Goal: Book appointment/travel/reservation

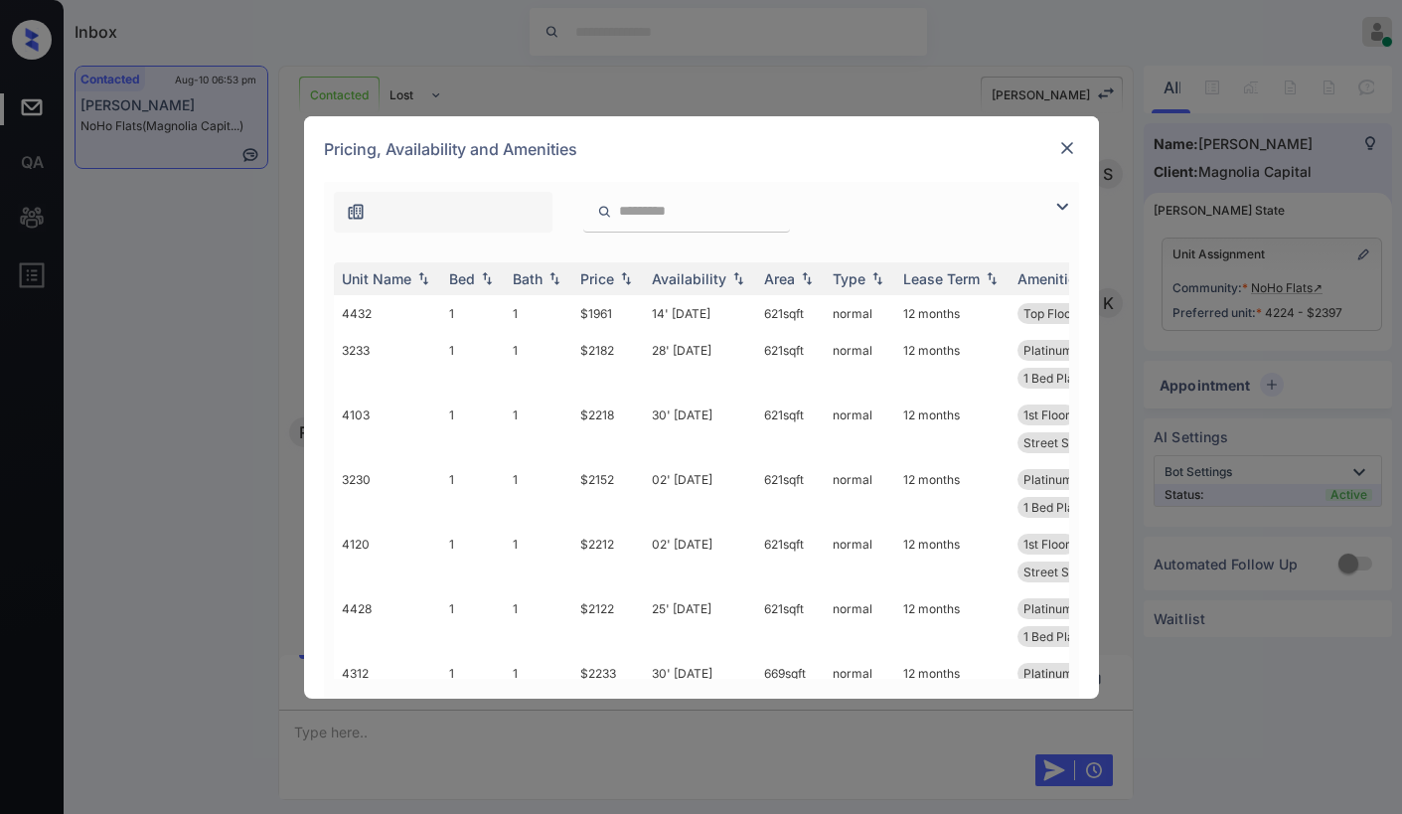
click at [1071, 203] on img at bounding box center [1062, 207] width 24 height 24
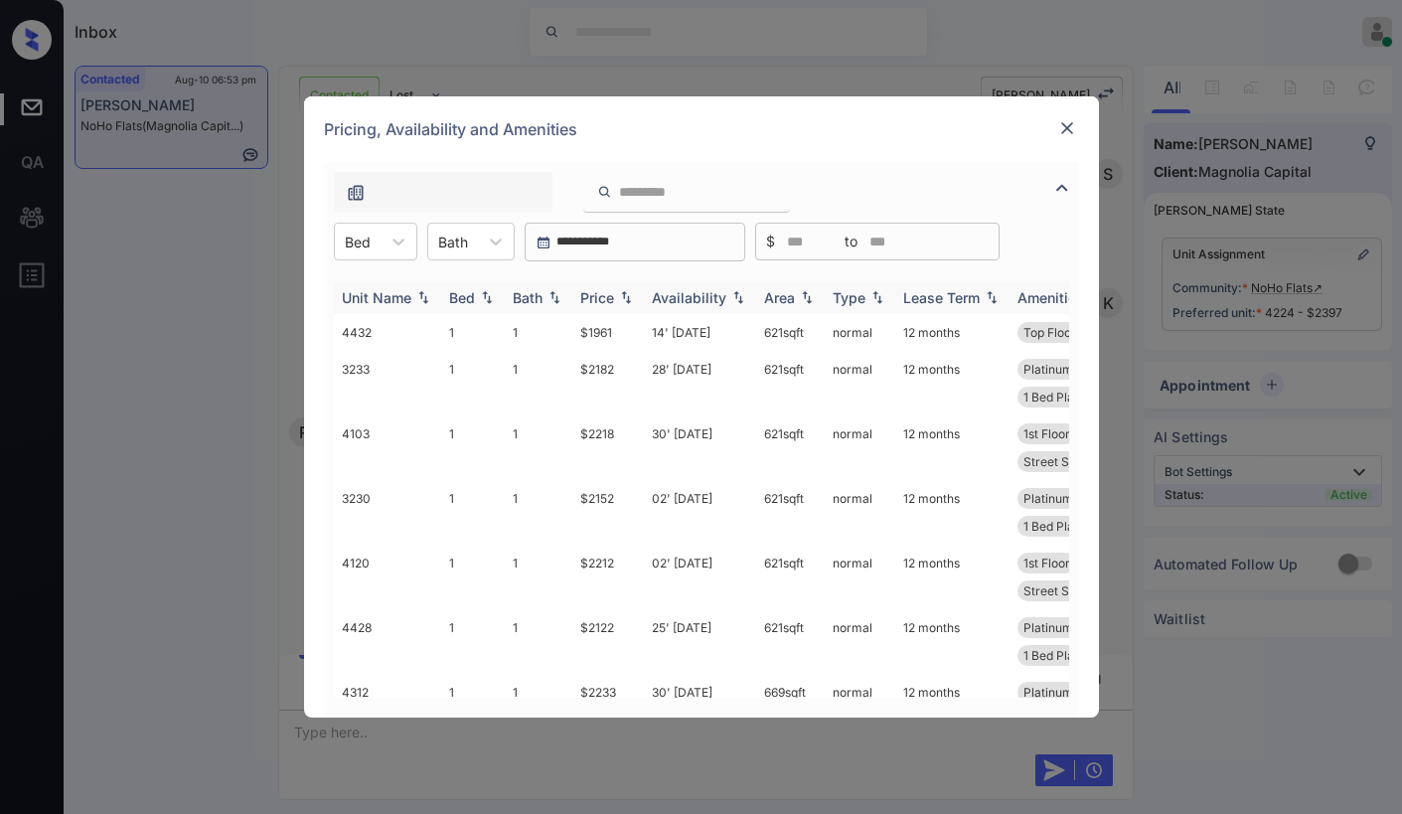
click at [370, 295] on div "Unit Name" at bounding box center [377, 297] width 70 height 17
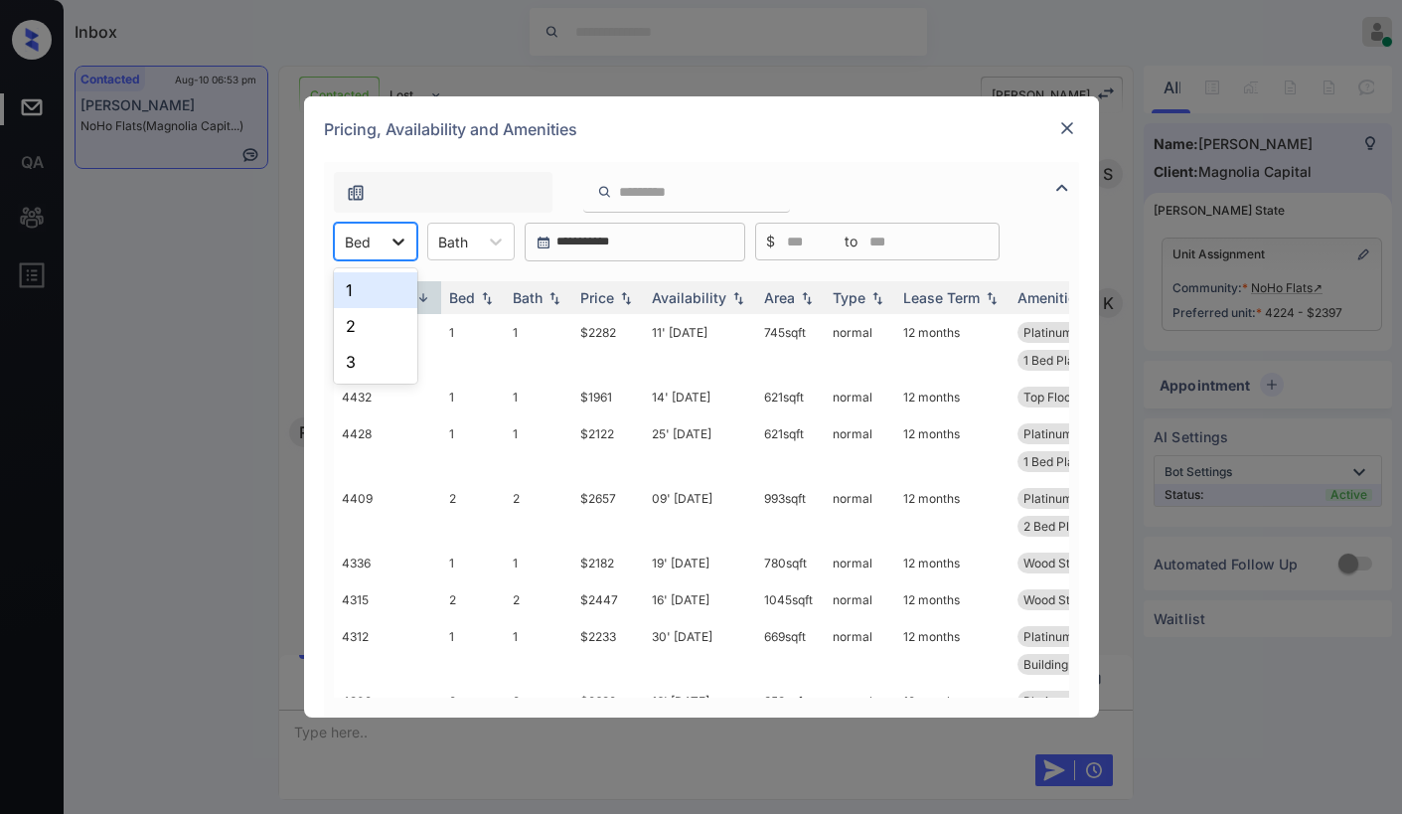
click at [385, 227] on div at bounding box center [399, 242] width 36 height 36
click at [365, 336] on div "2" at bounding box center [375, 326] width 83 height 36
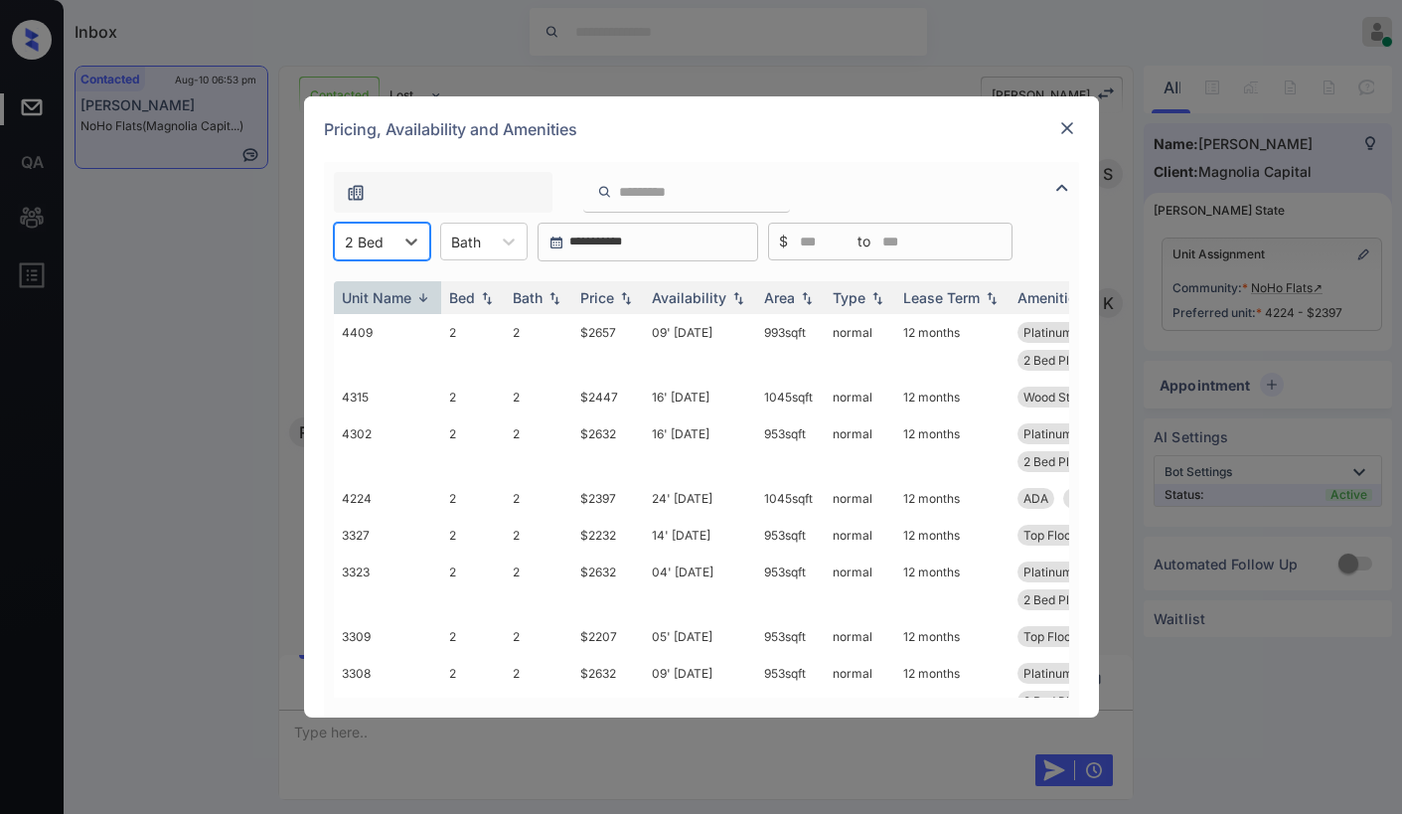
click at [1068, 117] on div at bounding box center [1067, 128] width 24 height 24
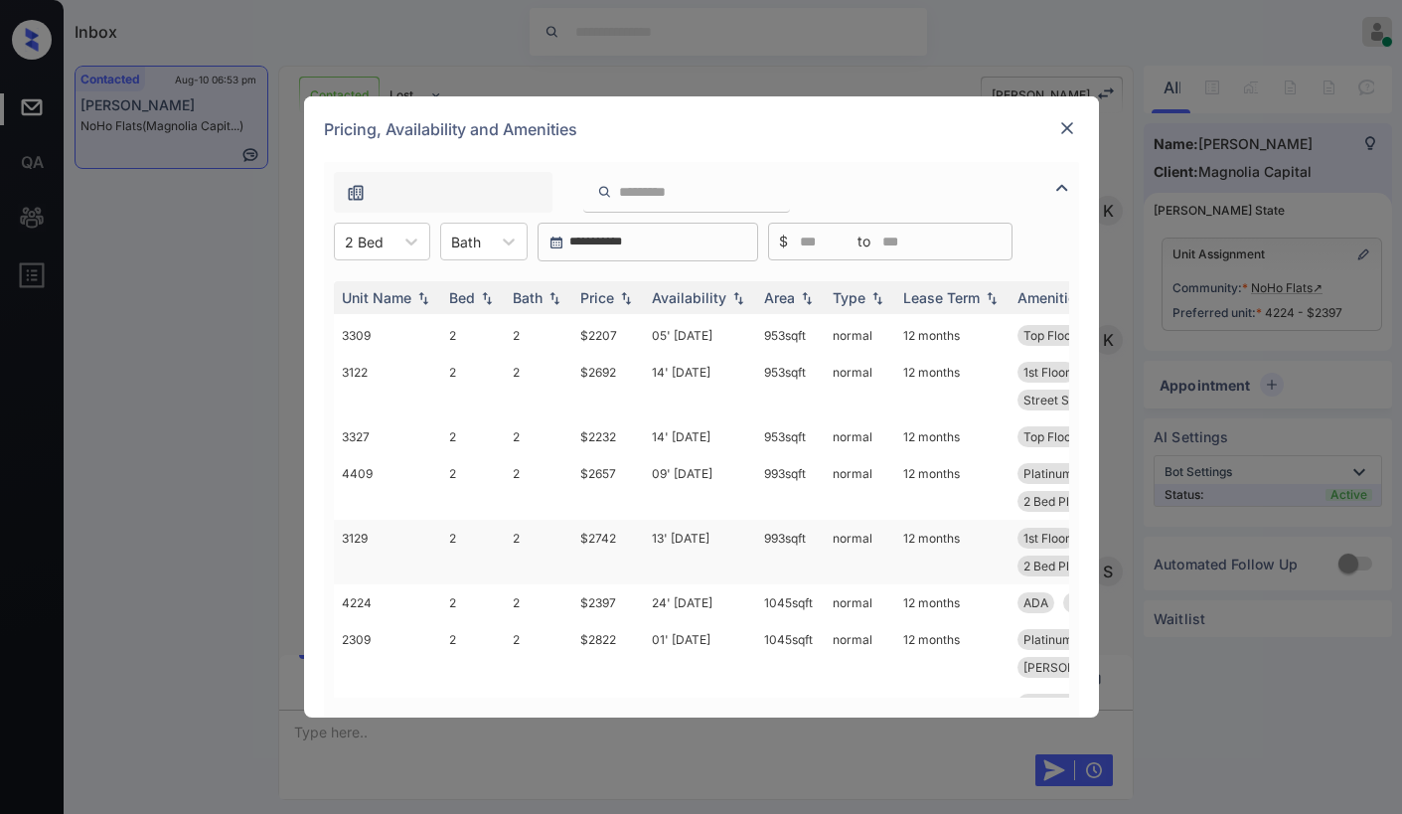
scroll to position [497, 0]
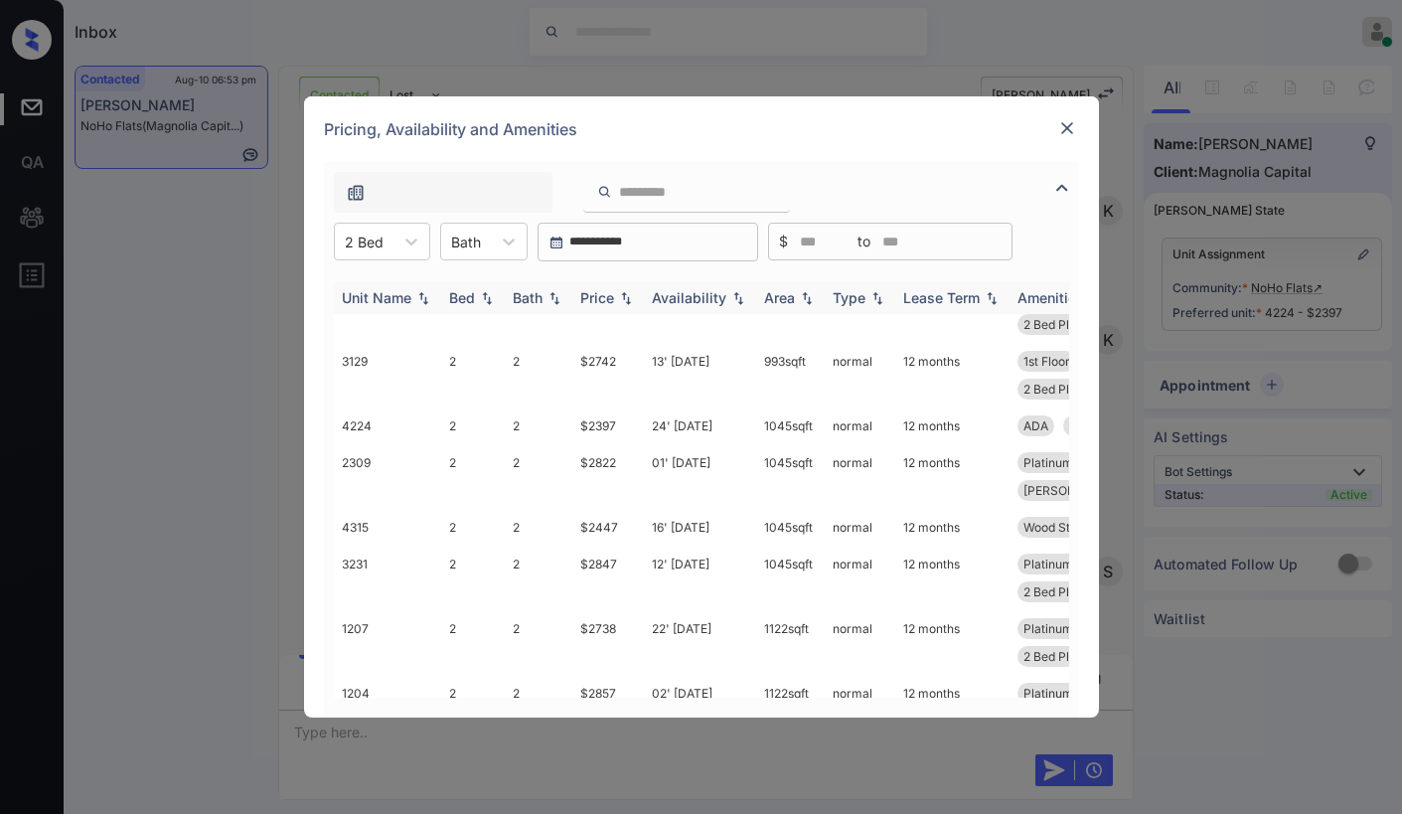
click at [617, 291] on img at bounding box center [626, 298] width 20 height 14
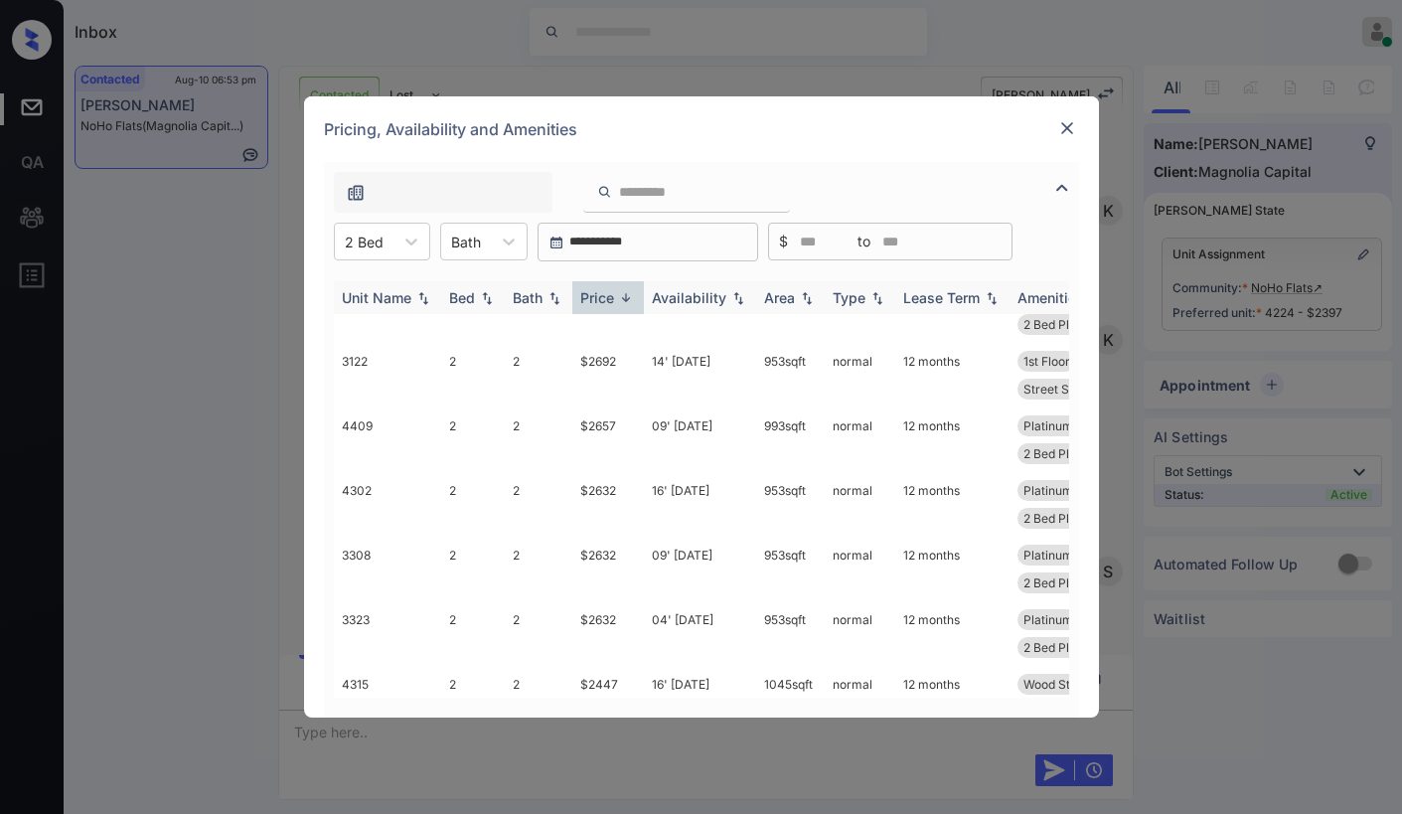
click at [617, 290] on img at bounding box center [626, 297] width 20 height 15
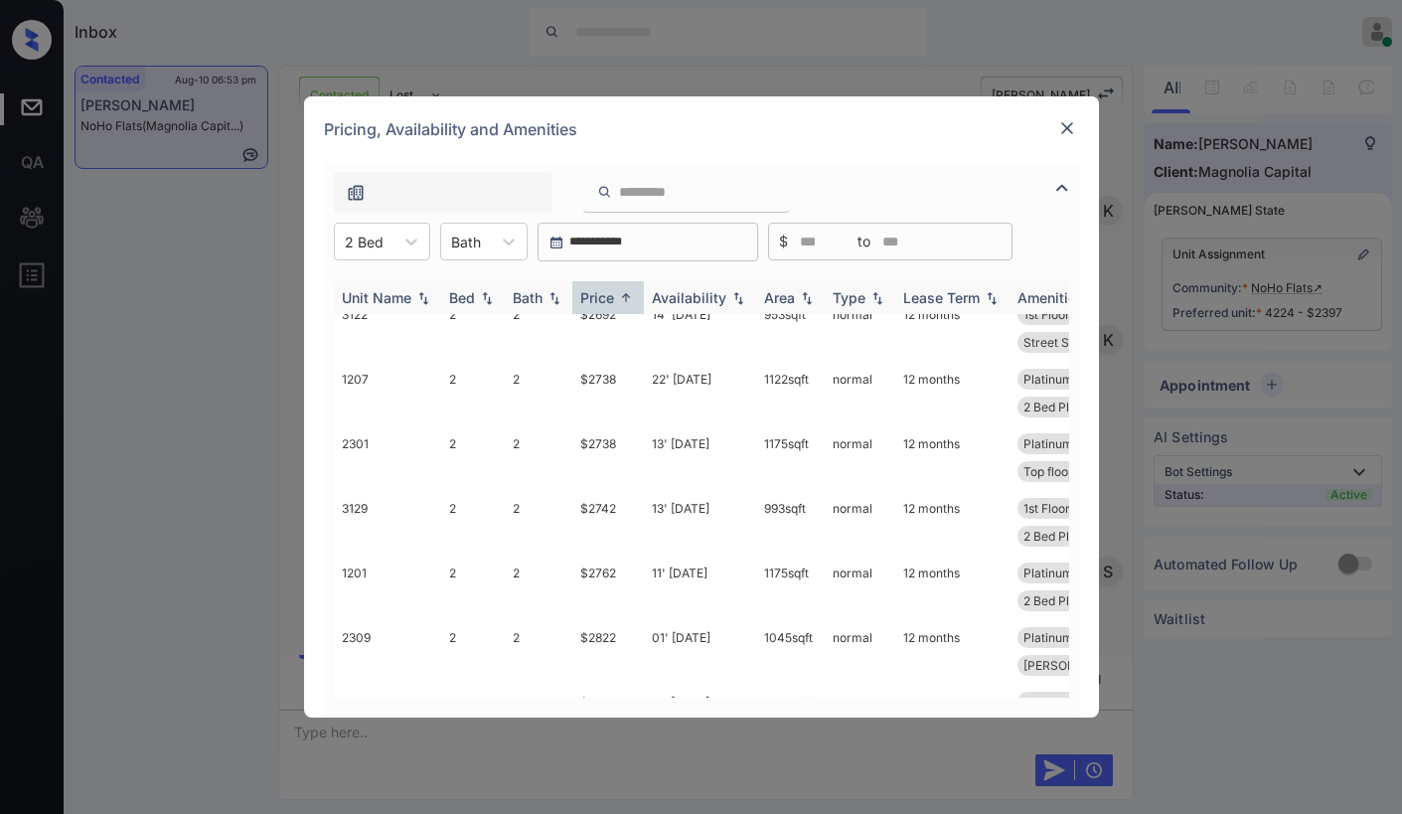
scroll to position [441, 0]
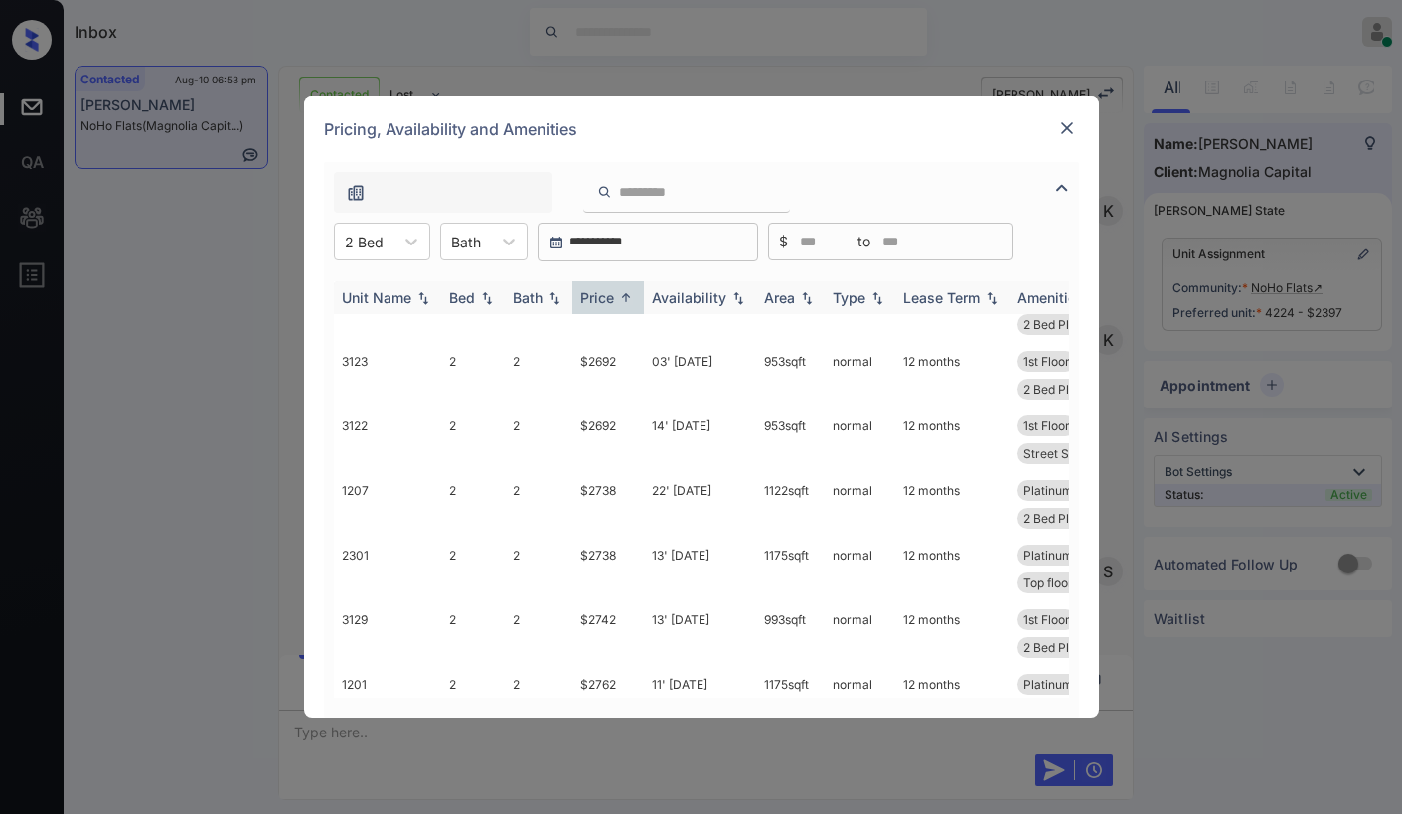
click at [617, 290] on img at bounding box center [626, 297] width 20 height 15
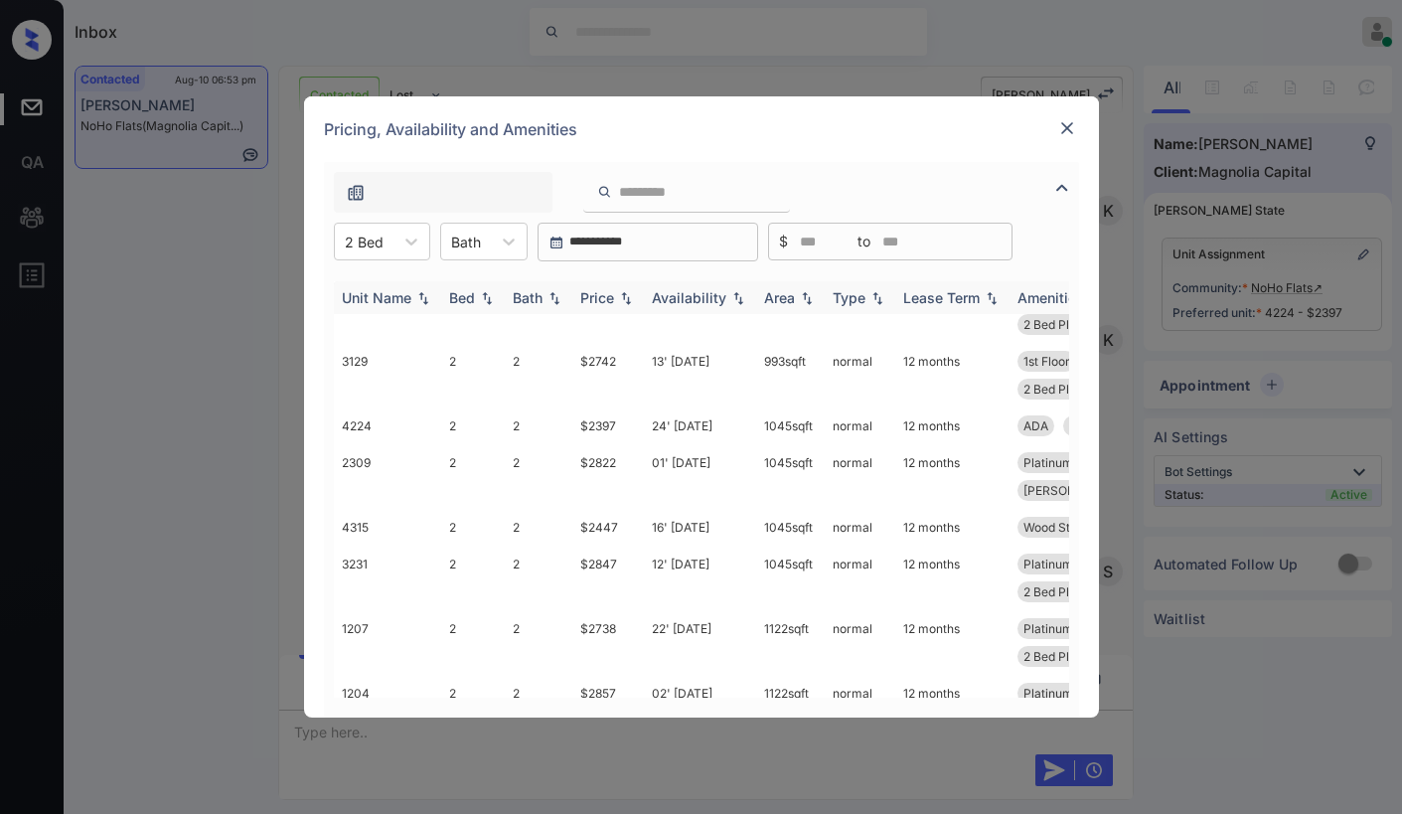
click at [612, 308] on th "Price" at bounding box center [608, 297] width 72 height 33
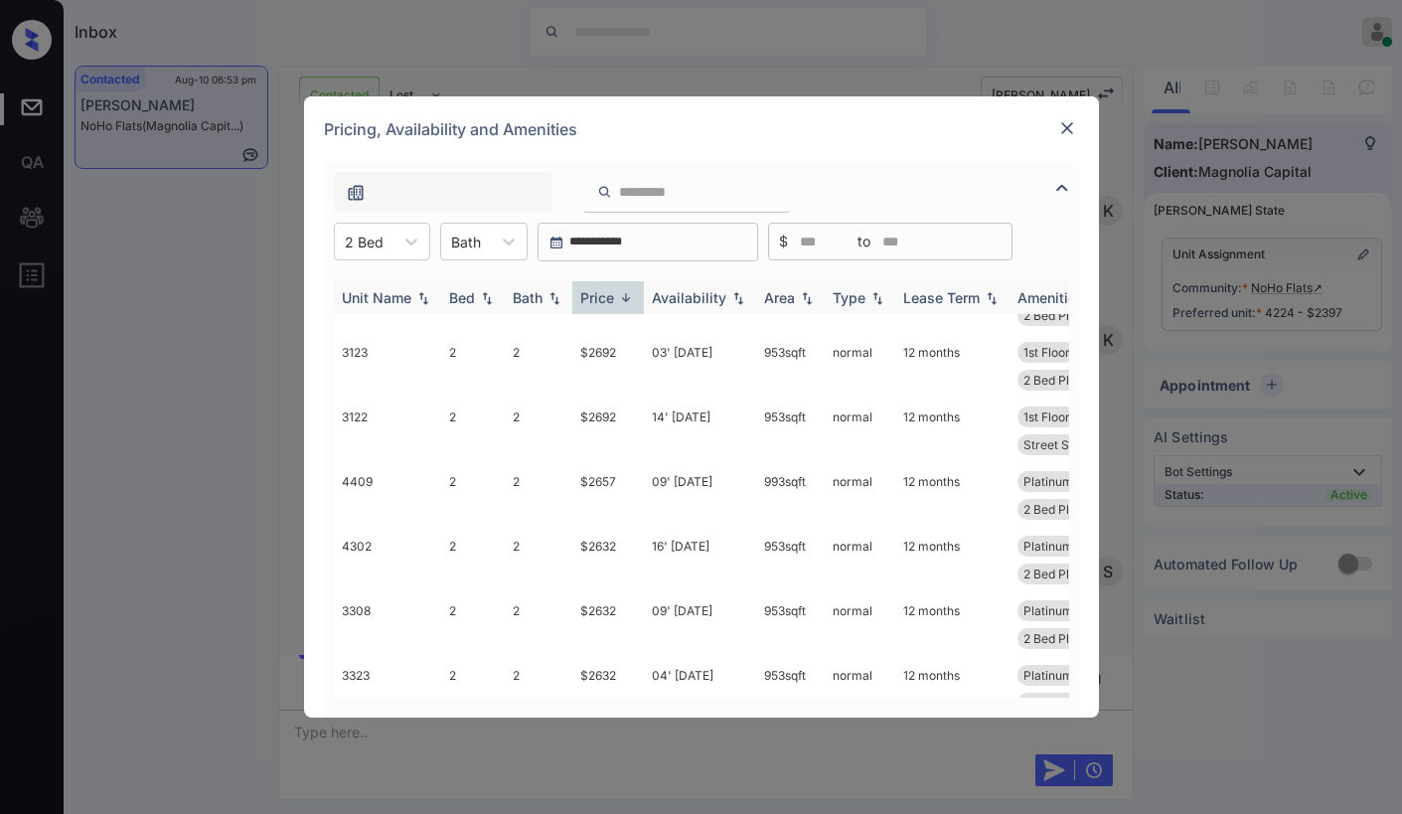
scroll to position [552, 0]
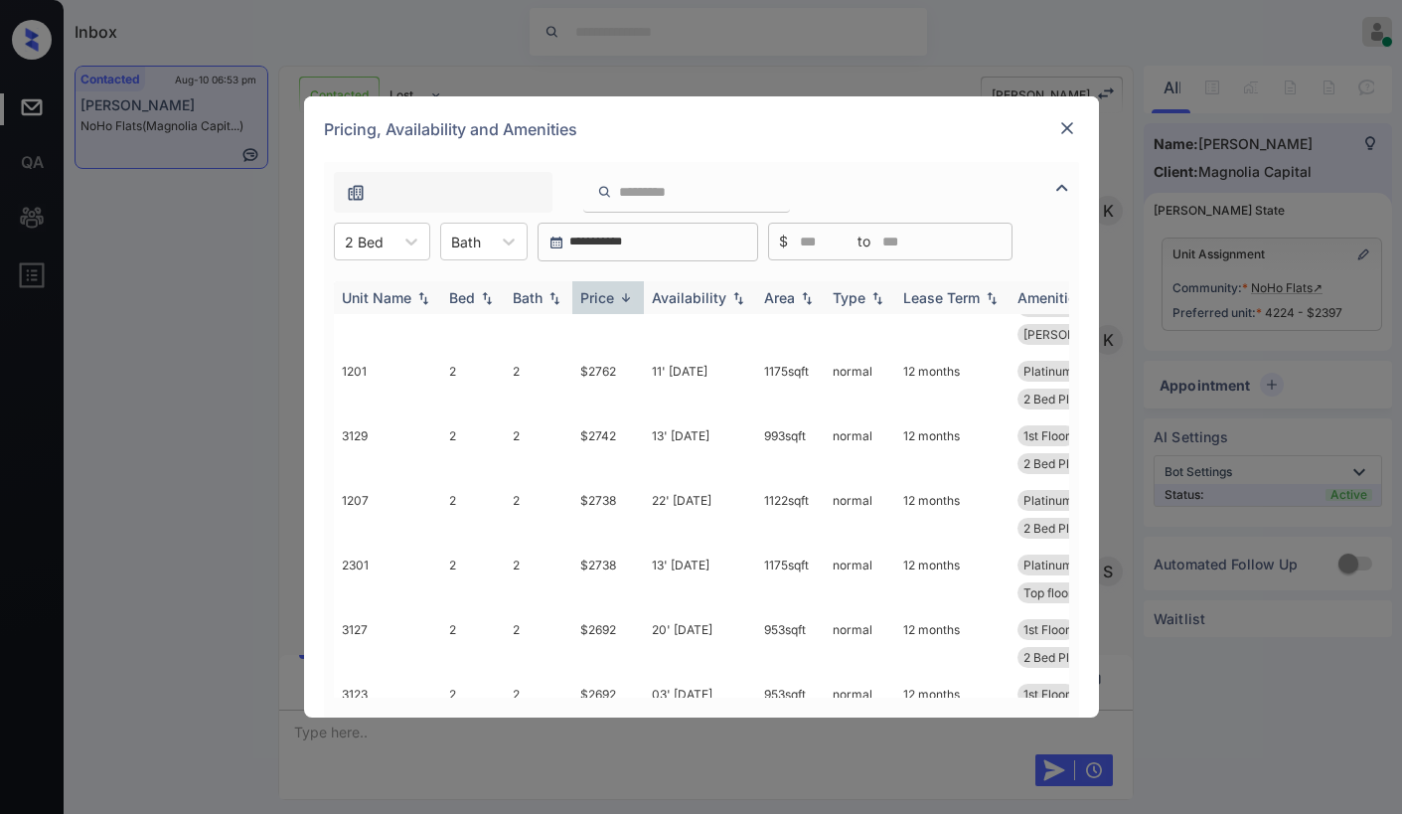
click at [622, 298] on img at bounding box center [626, 297] width 20 height 15
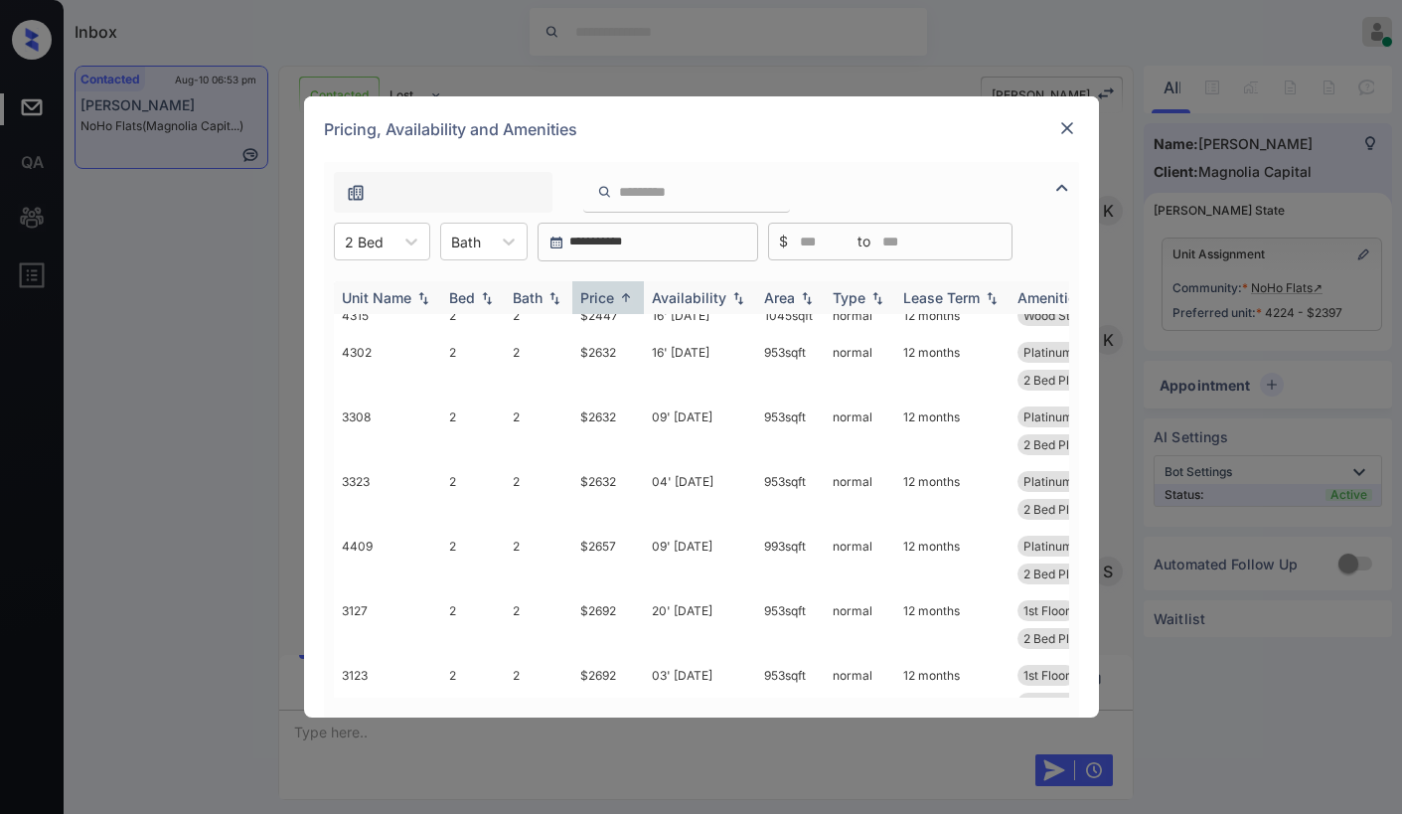
click at [623, 298] on img at bounding box center [626, 297] width 20 height 15
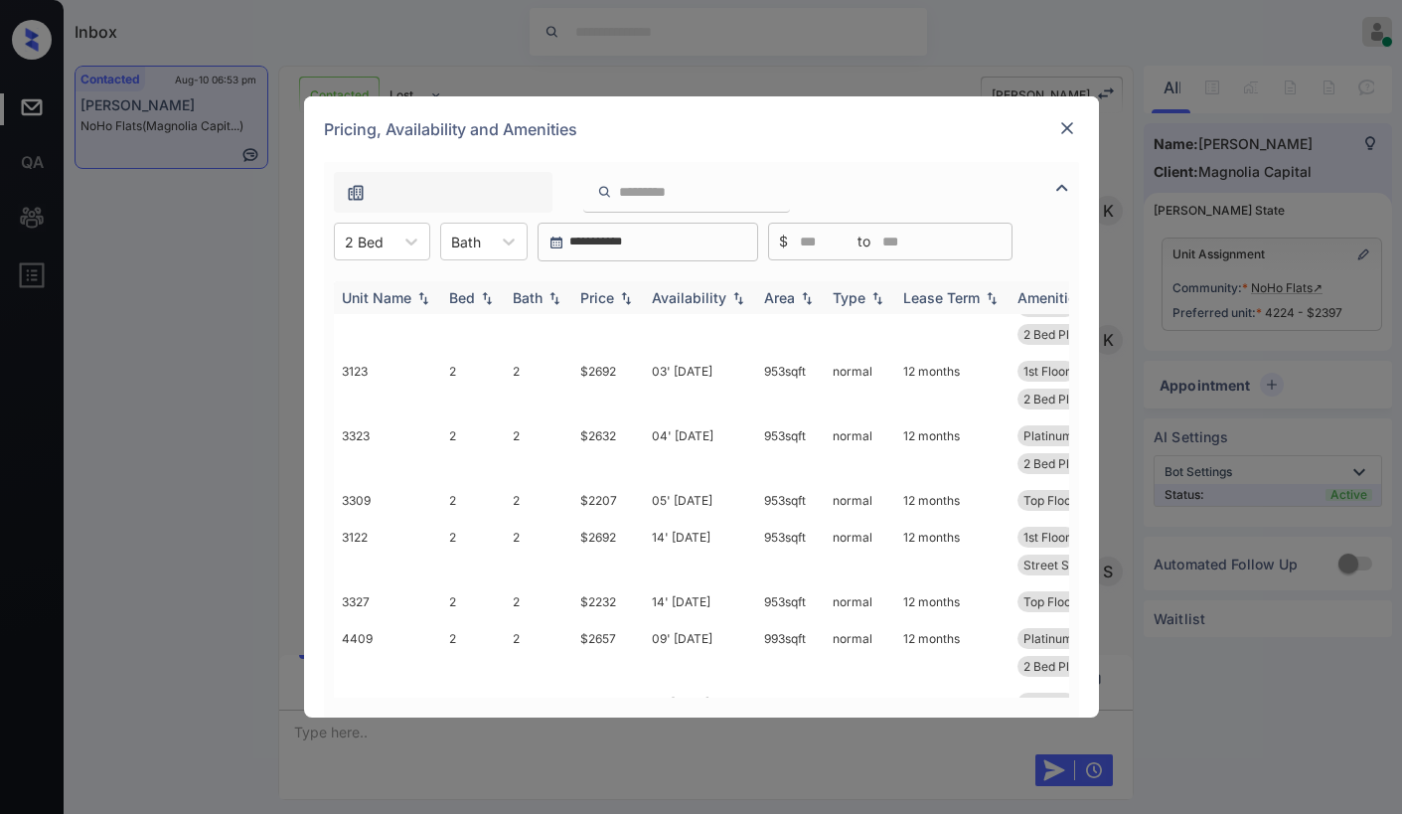
click at [623, 297] on img at bounding box center [626, 298] width 20 height 14
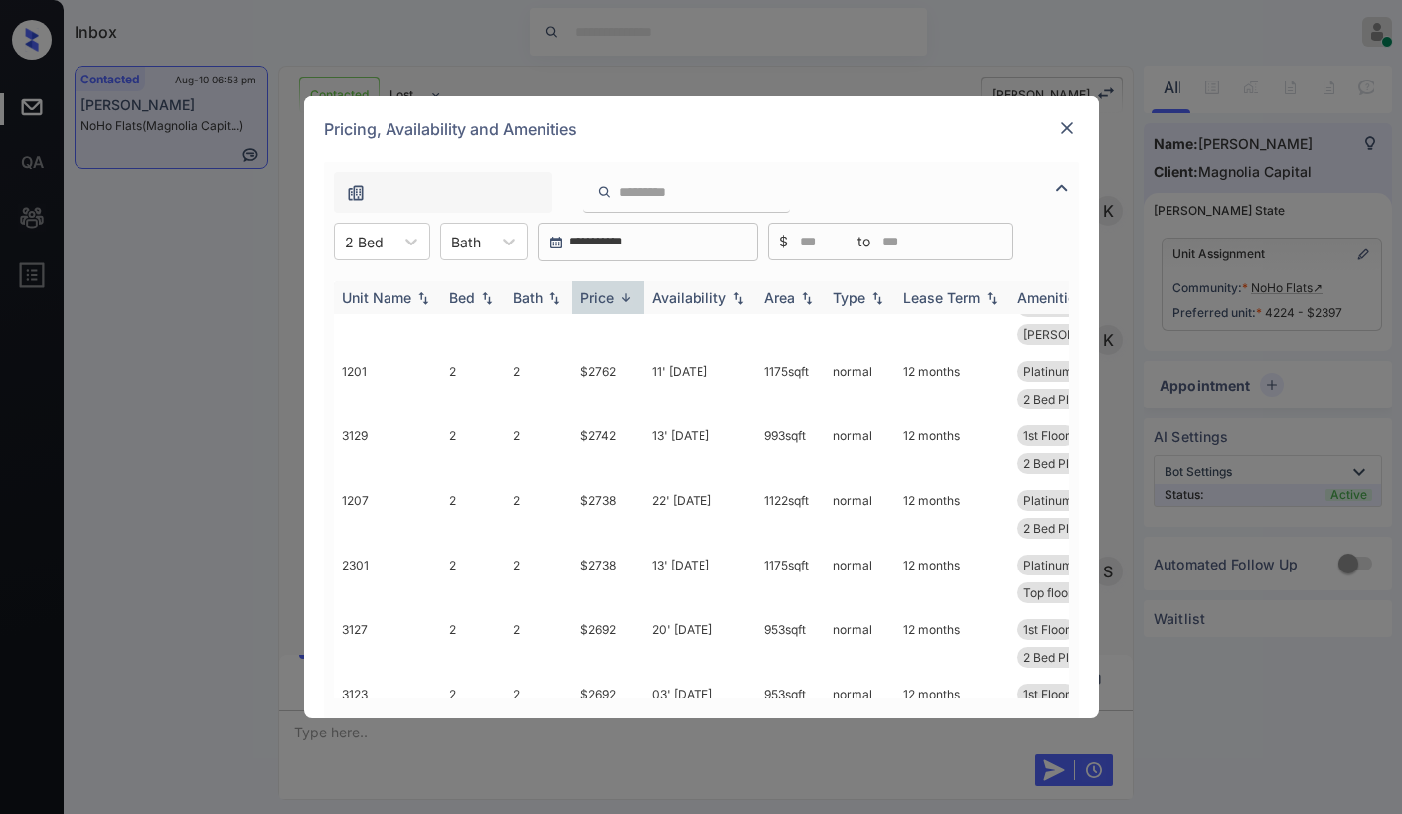
click at [623, 297] on img at bounding box center [626, 297] width 20 height 15
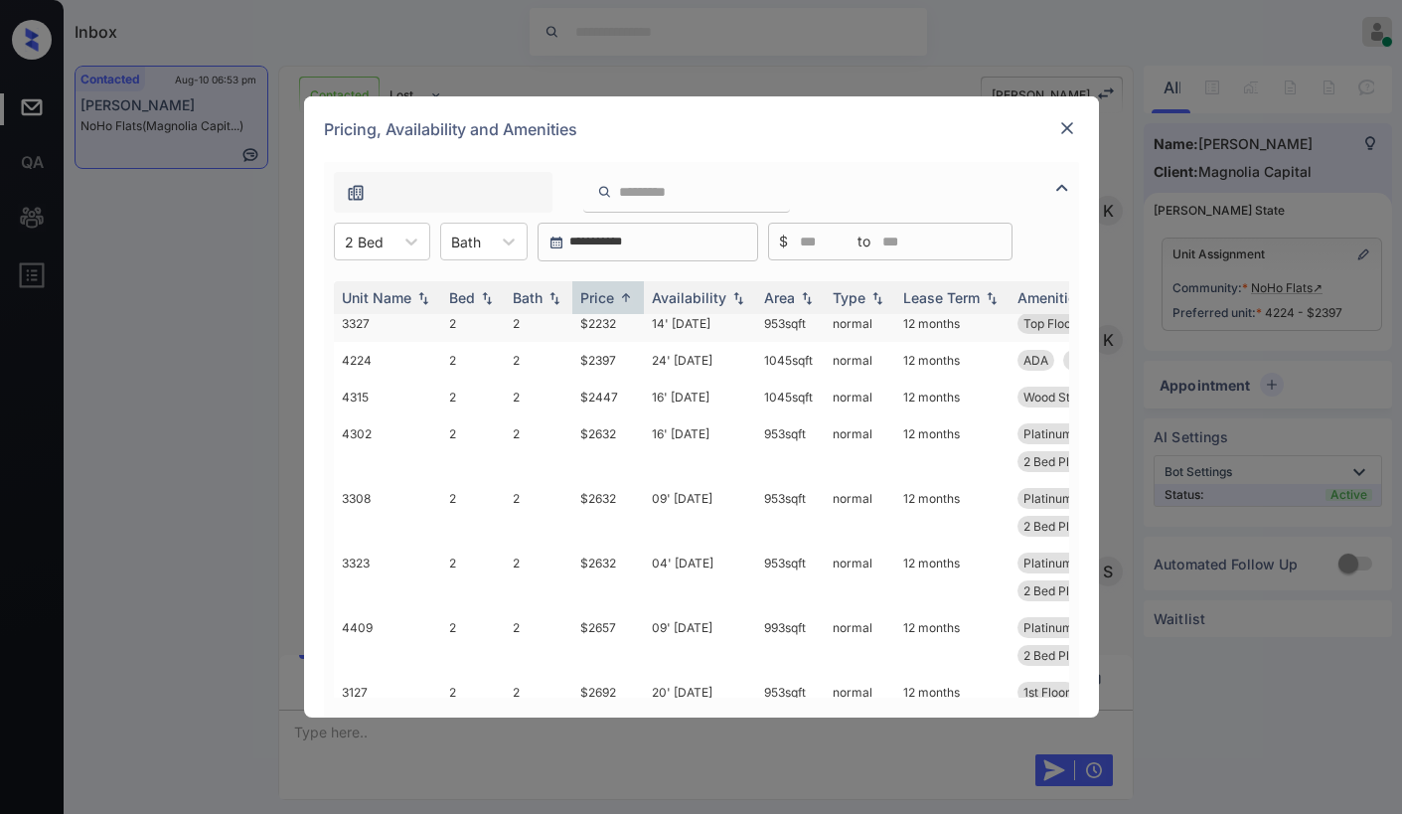
scroll to position [0, 0]
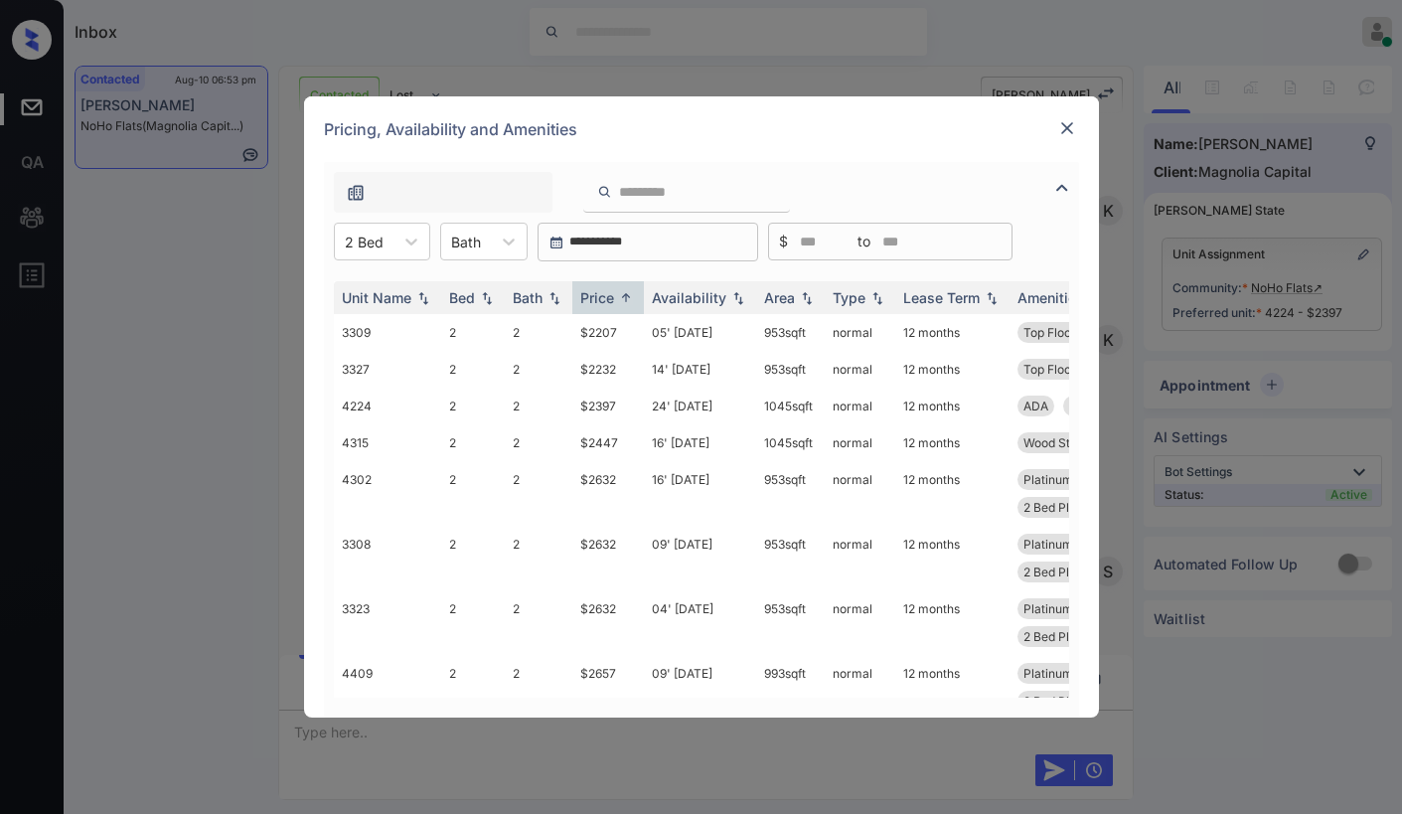
click at [1059, 129] on img at bounding box center [1067, 128] width 20 height 20
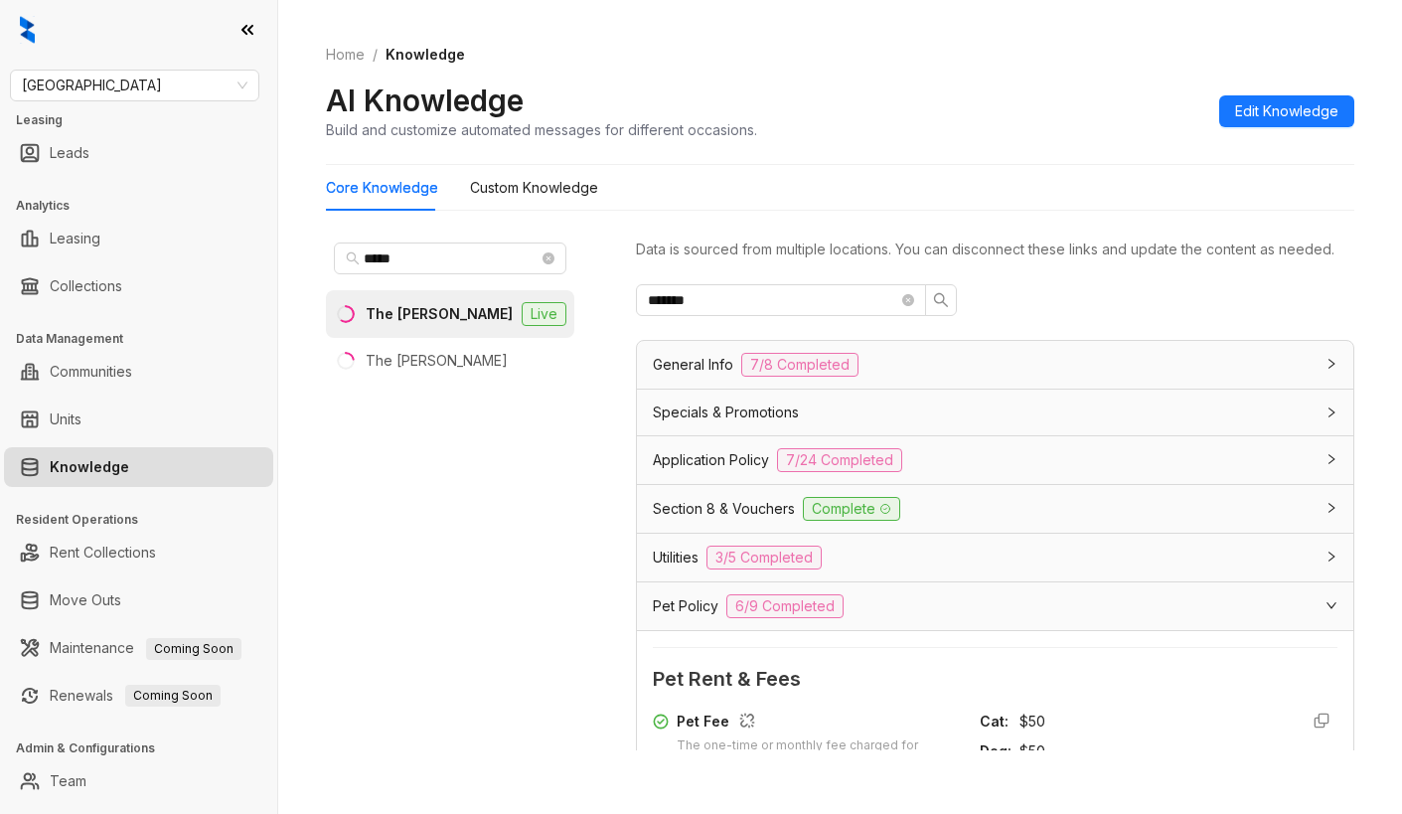
scroll to position [298, 0]
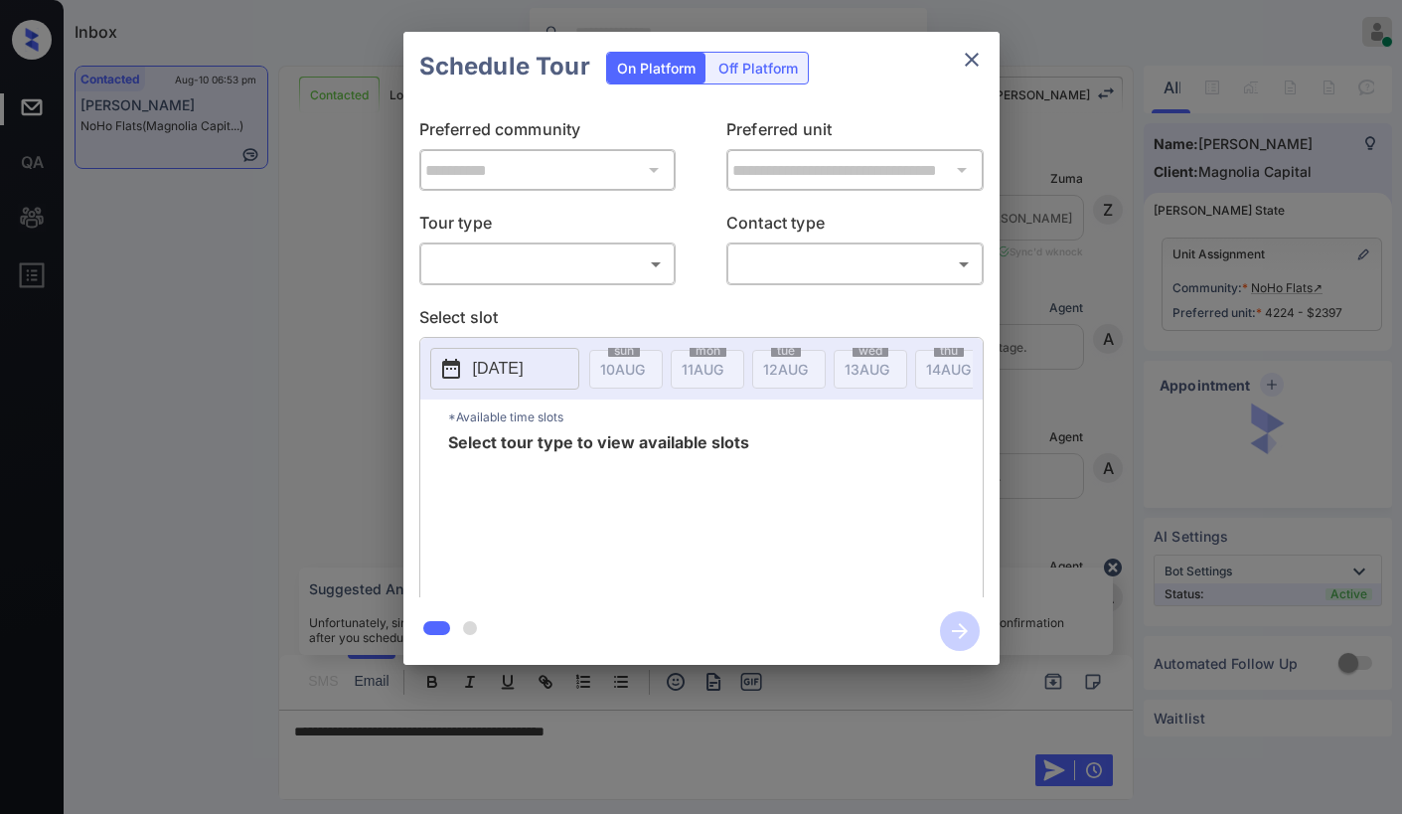
scroll to position [3180, 0]
click at [626, 252] on body "Inbox [PERSON_NAME] Online Set yourself offline Set yourself on break Profile S…" at bounding box center [701, 407] width 1402 height 814
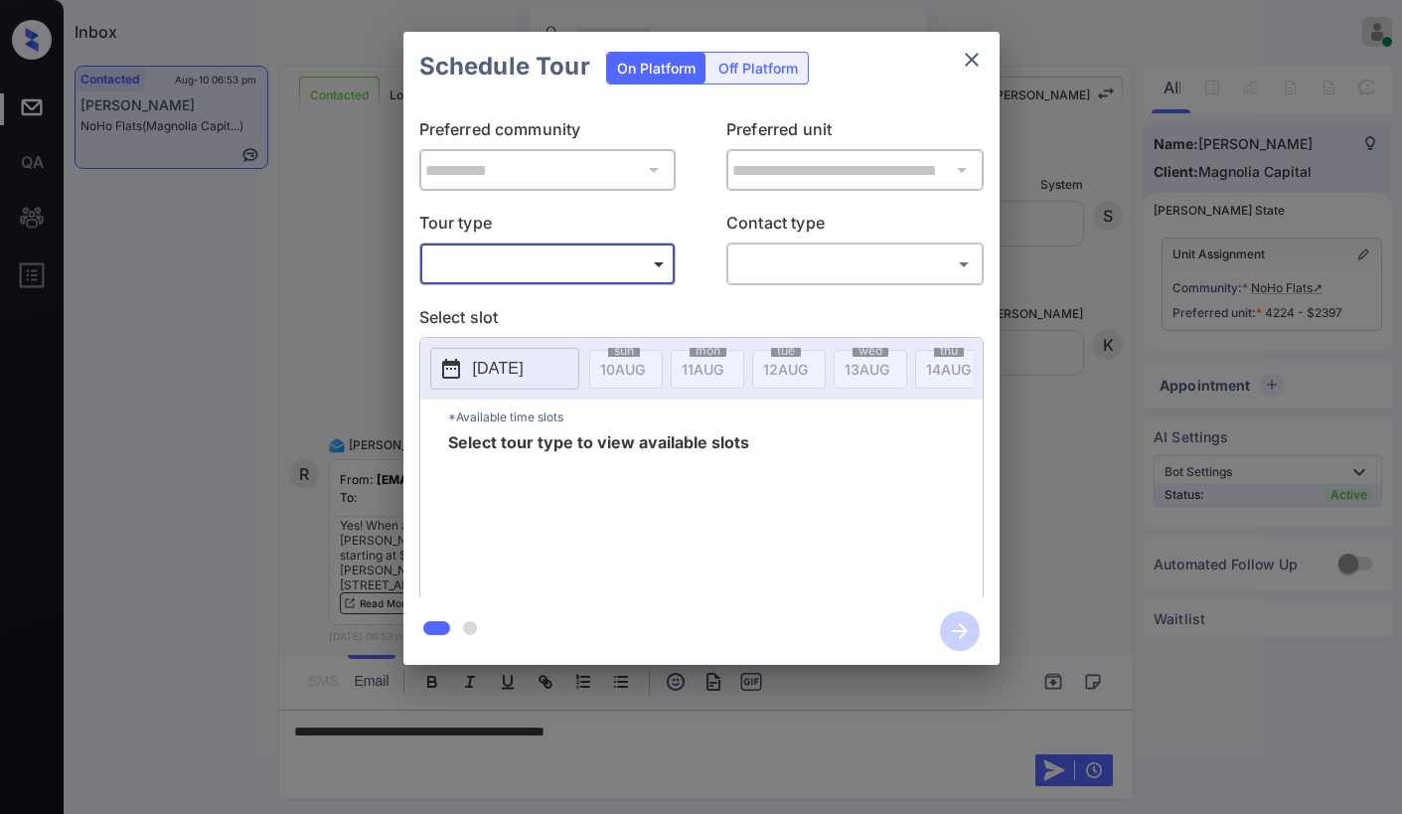
type input "********"
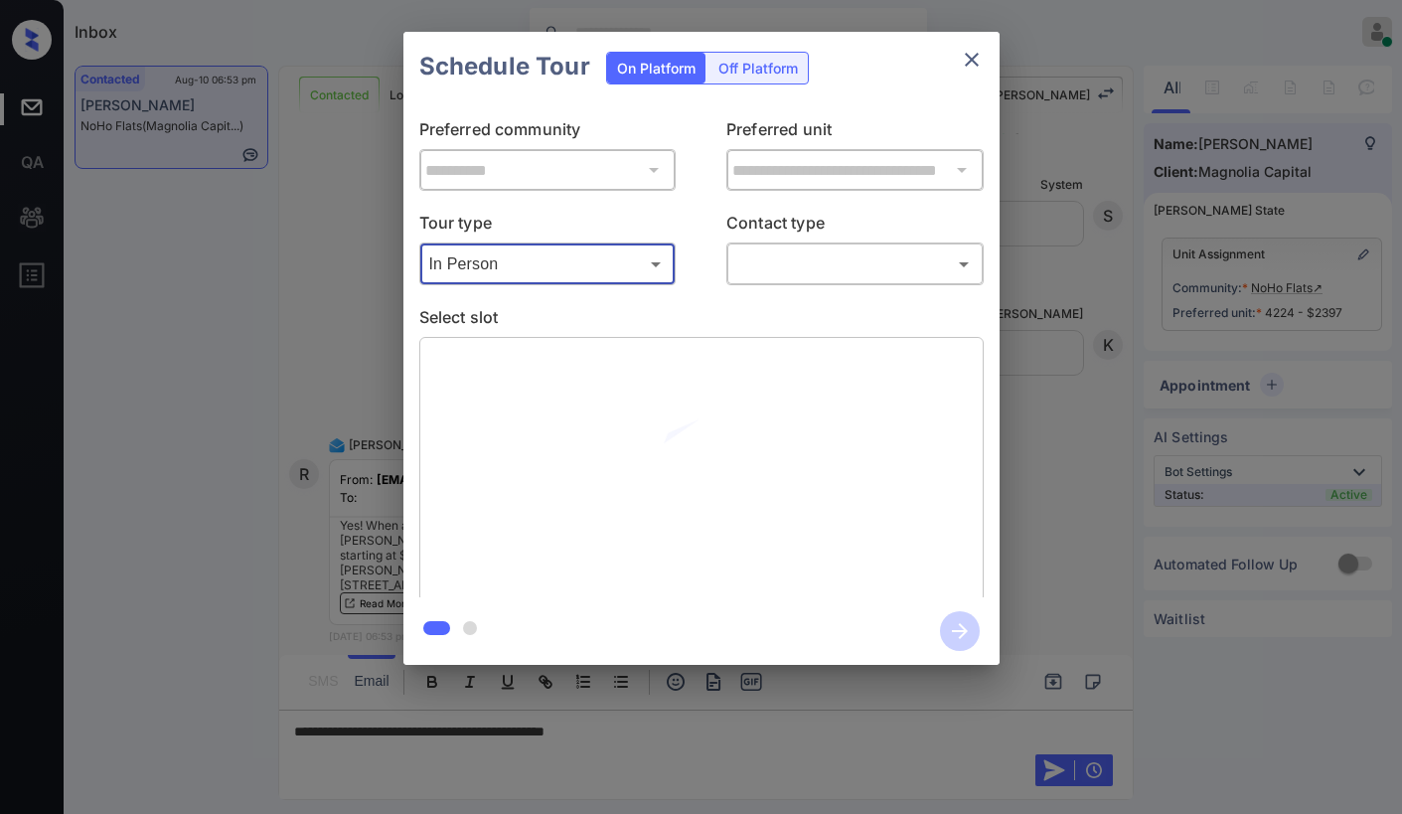
click at [776, 283] on div "​ ​" at bounding box center [854, 263] width 257 height 43
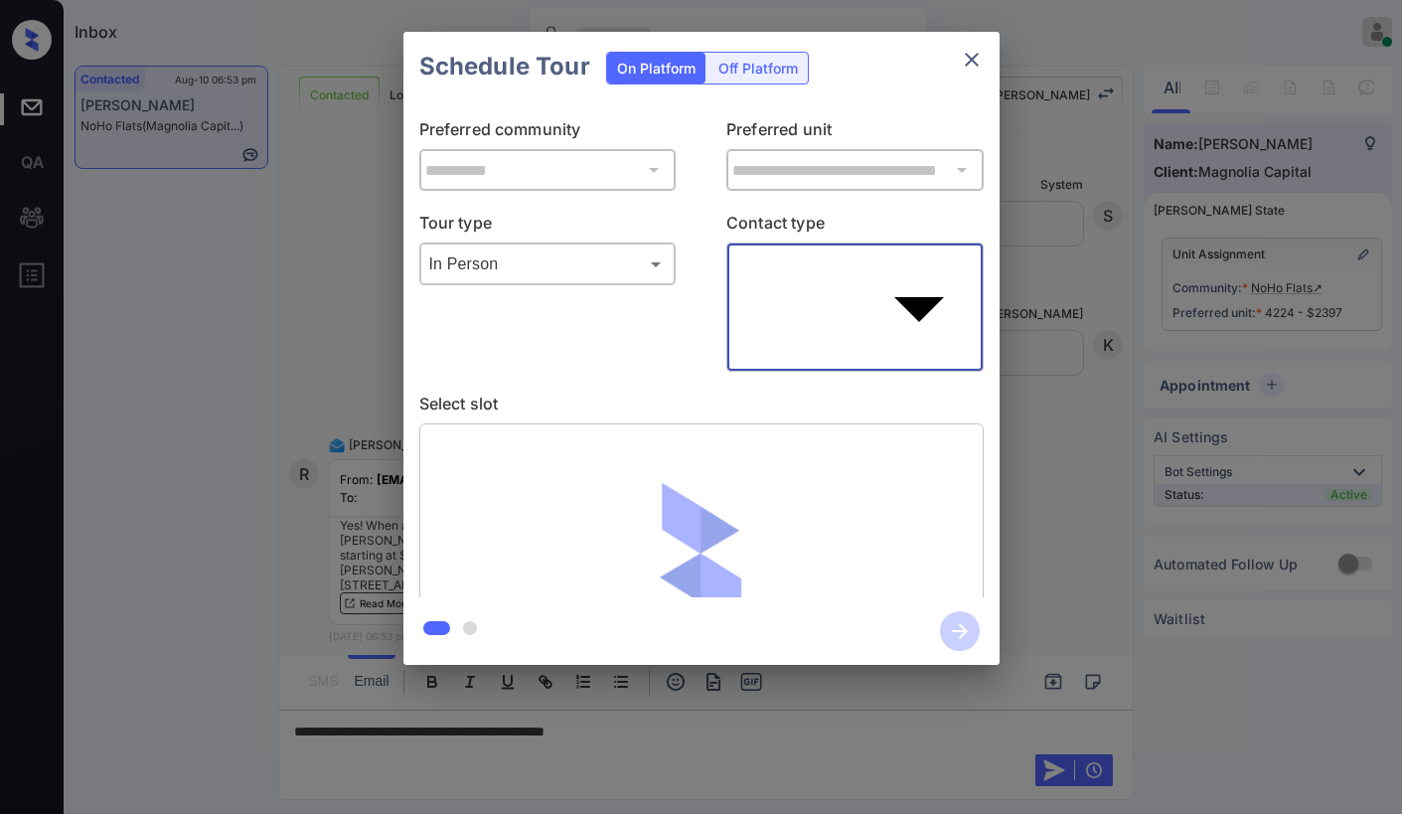
click at [790, 270] on body "Inbox [PERSON_NAME] Online Set yourself offline Set yourself on break Profile S…" at bounding box center [701, 407] width 1402 height 814
type input "****"
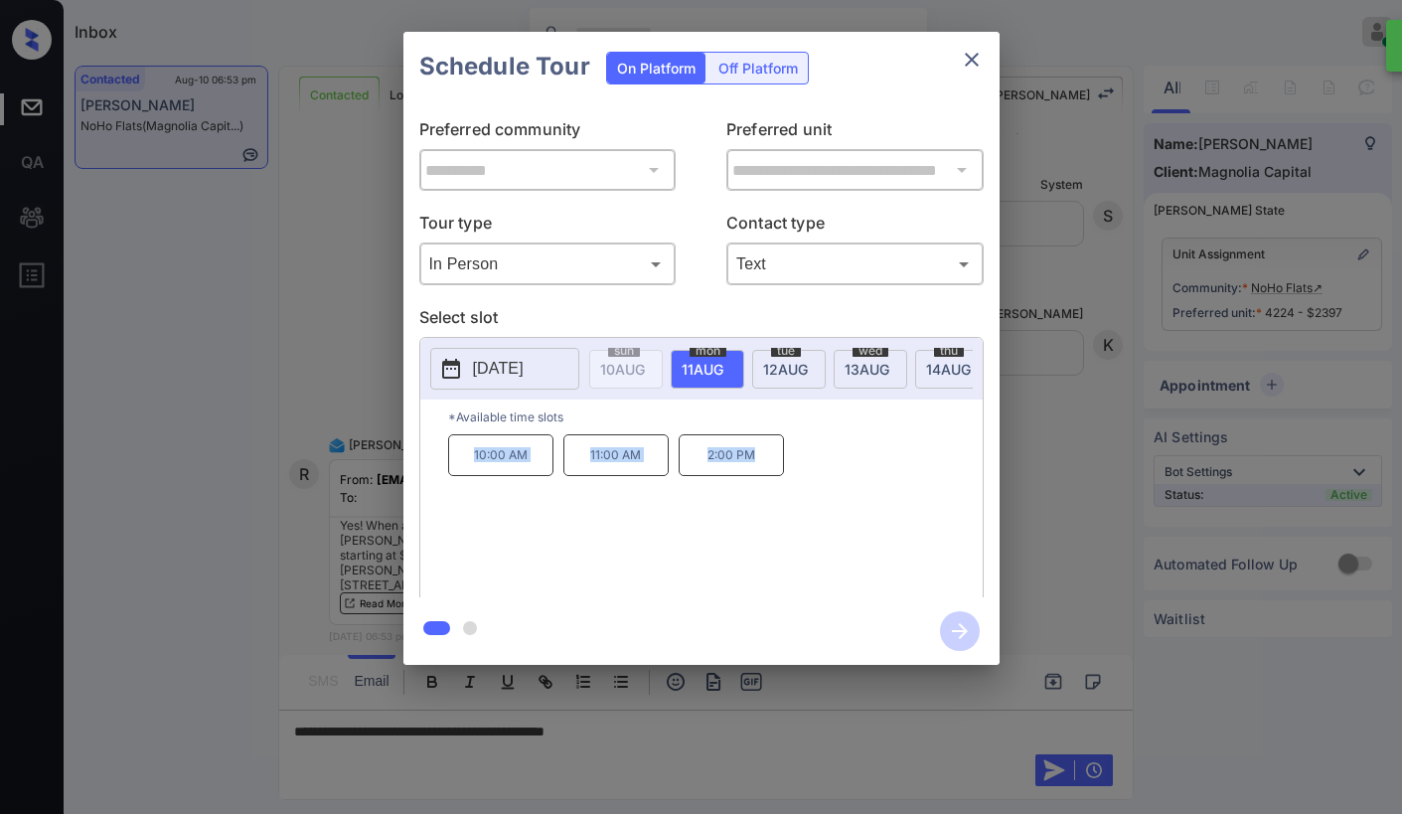
drag, startPoint x: 468, startPoint y: 462, endPoint x: 897, endPoint y: 301, distance: 458.5
click at [796, 461] on div "10:00 AM 11:00 AM 2:00 PM" at bounding box center [715, 513] width 535 height 159
copy div "10:00 AM 11:00 AM 2:00 PM"
click at [969, 63] on icon "close" at bounding box center [972, 60] width 14 height 14
